Goal: Navigation & Orientation: Find specific page/section

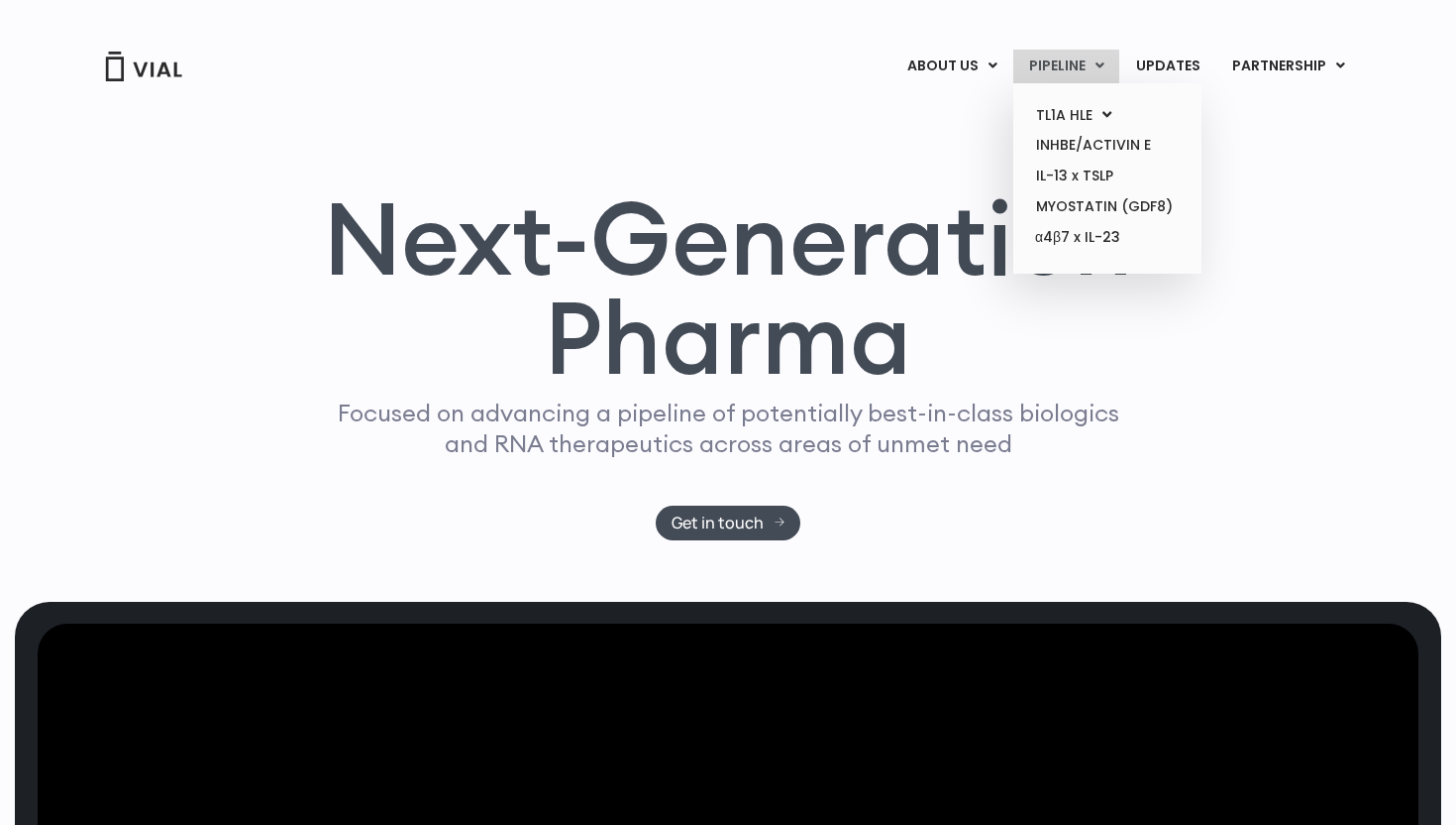
click at [1110, 77] on link "PIPELINE" at bounding box center [1067, 67] width 106 height 34
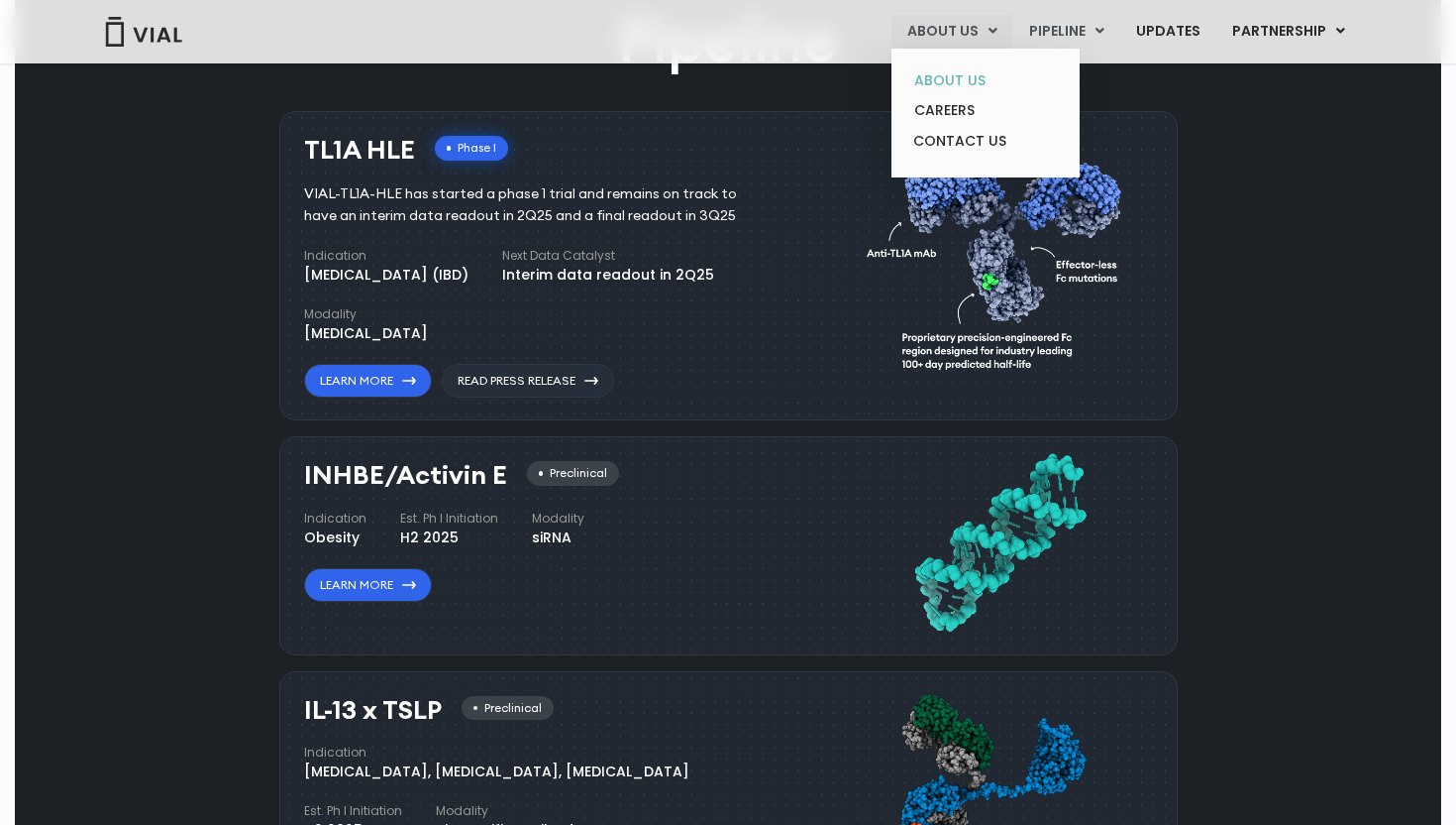
click at [968, 81] on link "ABOUT US" at bounding box center [985, 81] width 173 height 31
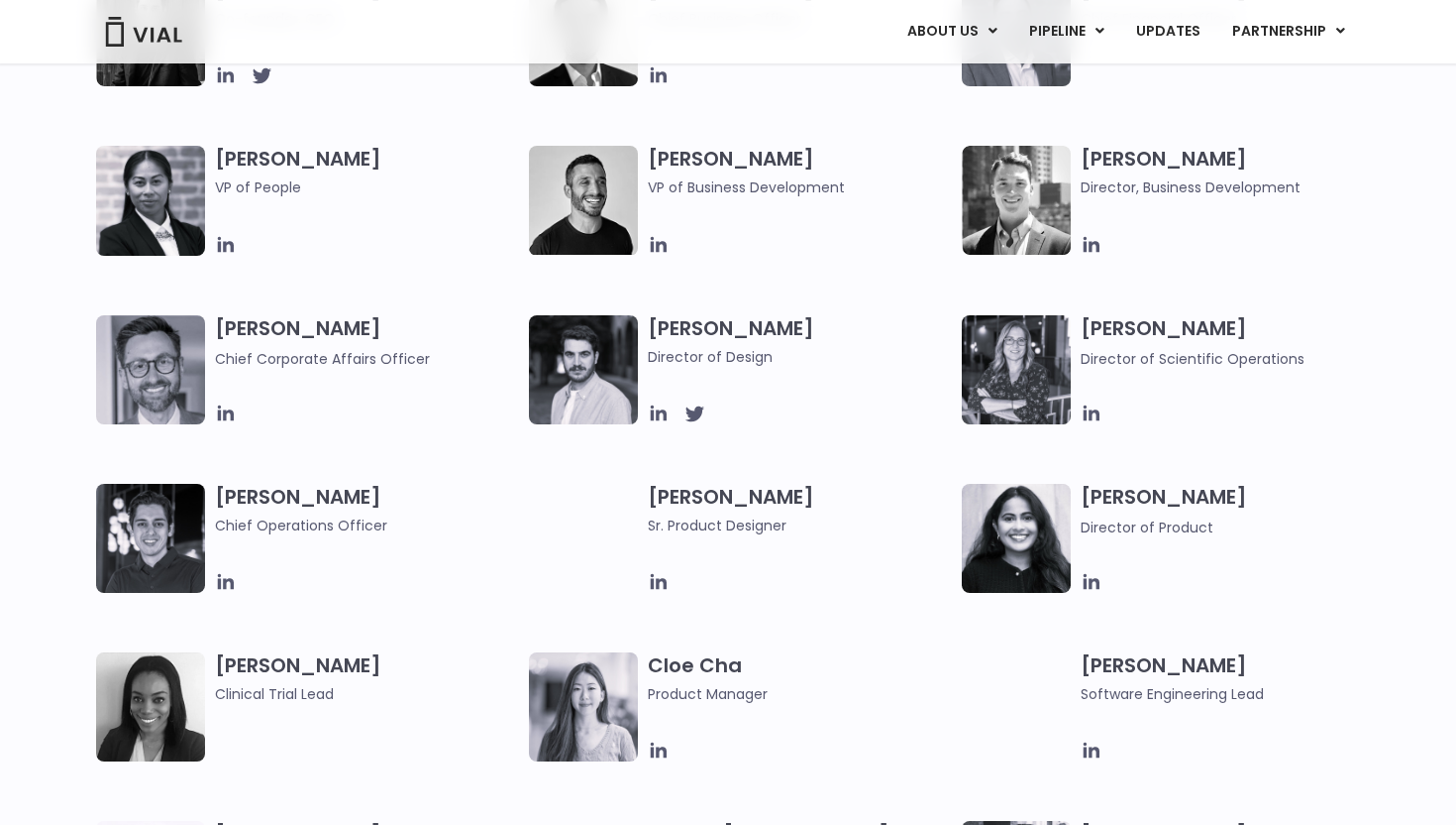
scroll to position [1184, 0]
